Goal: Purchase product/service

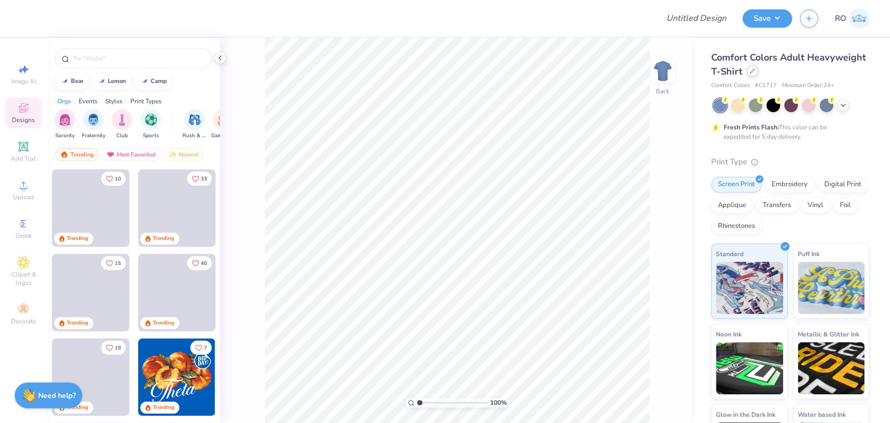
click at [754, 69] on icon at bounding box center [752, 71] width 4 height 4
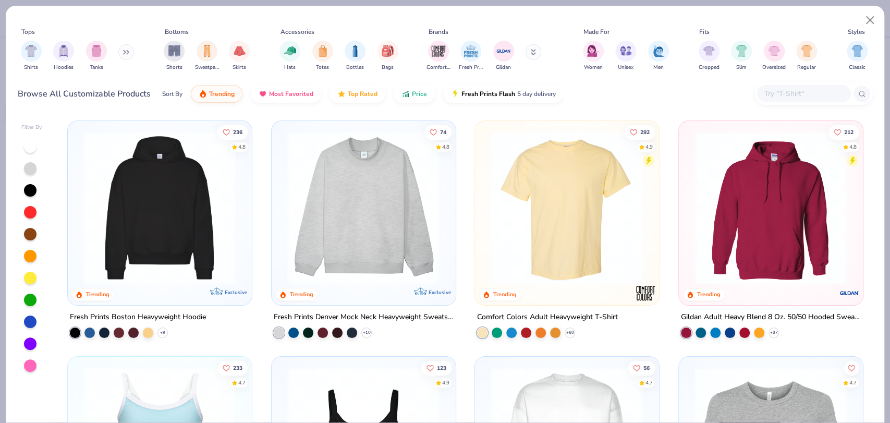
click at [818, 96] on input "text" at bounding box center [803, 94] width 80 height 12
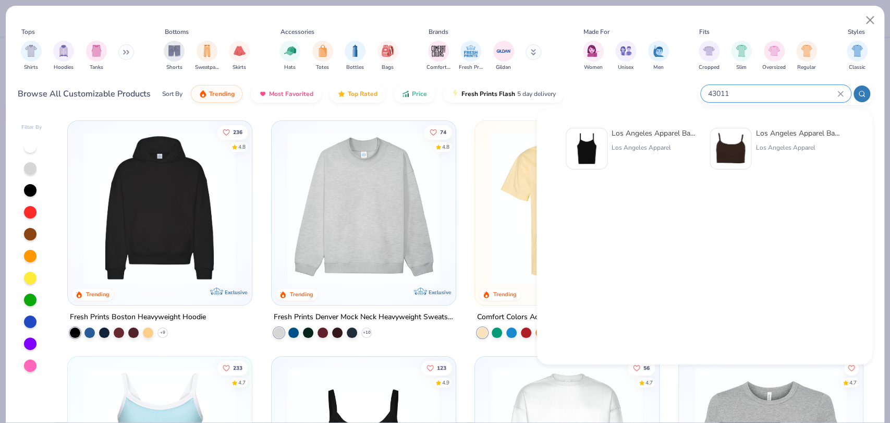
type input "43011"
click at [654, 156] on div "Los Angeles Apparel Baby Rib Spaghetti Tank Los Angeles Apparel" at bounding box center [656, 149] width 88 height 42
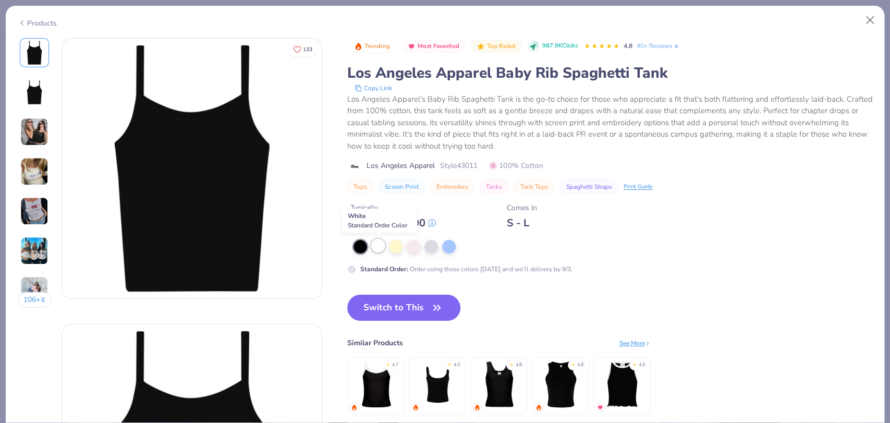
click at [382, 243] on div at bounding box center [378, 246] width 14 height 14
